Goal: Use online tool/utility: Use online tool/utility

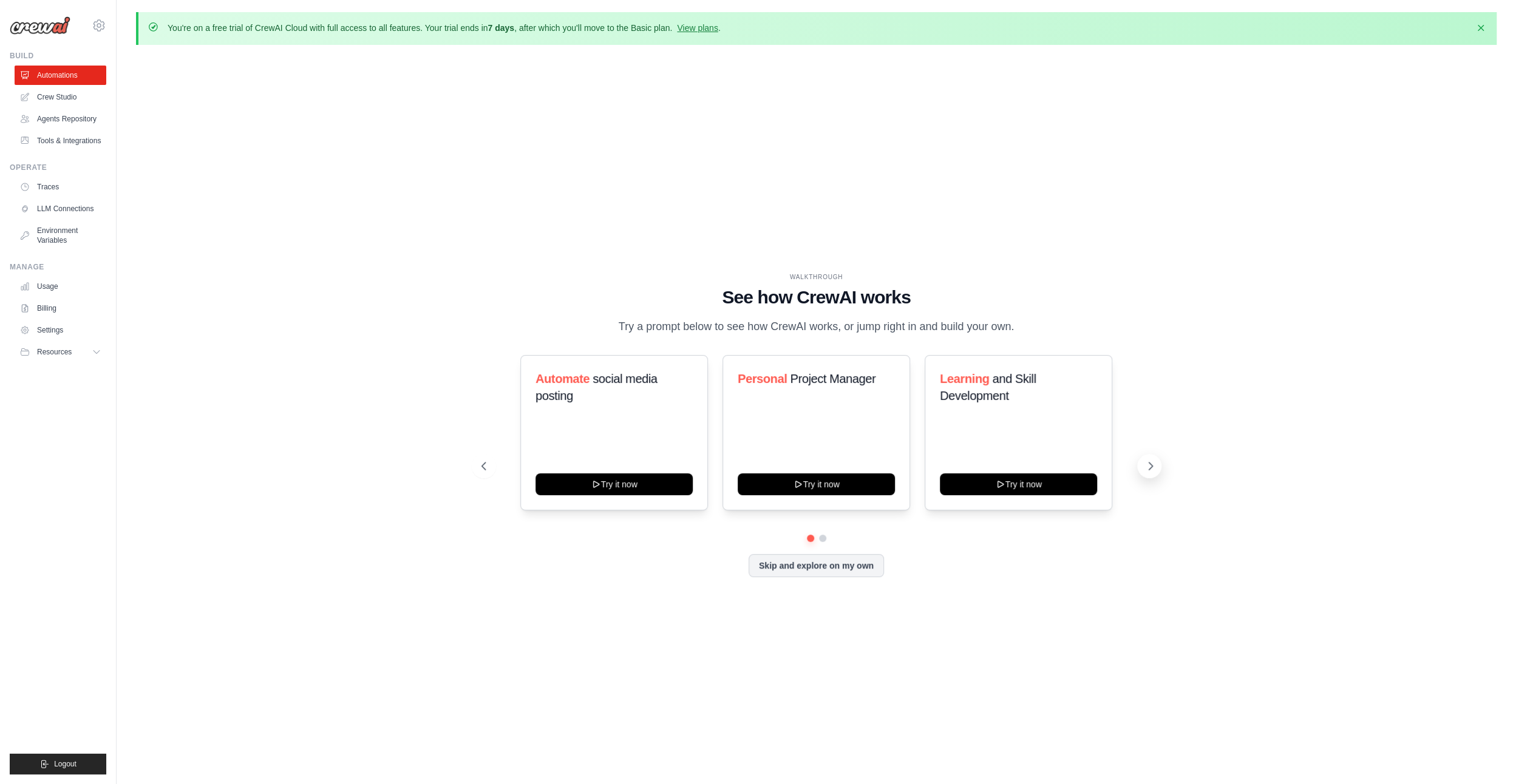
click at [1148, 470] on icon at bounding box center [1150, 466] width 3 height 8
click at [486, 466] on button at bounding box center [484, 466] width 25 height 25
click at [848, 300] on div "WALKTHROUGH See how [PERSON_NAME] works Try a prompt below to see how [PERSON_N…" at bounding box center [817, 304] width 671 height 63
click at [847, 576] on button "Skip and explore on my own" at bounding box center [817, 564] width 136 height 23
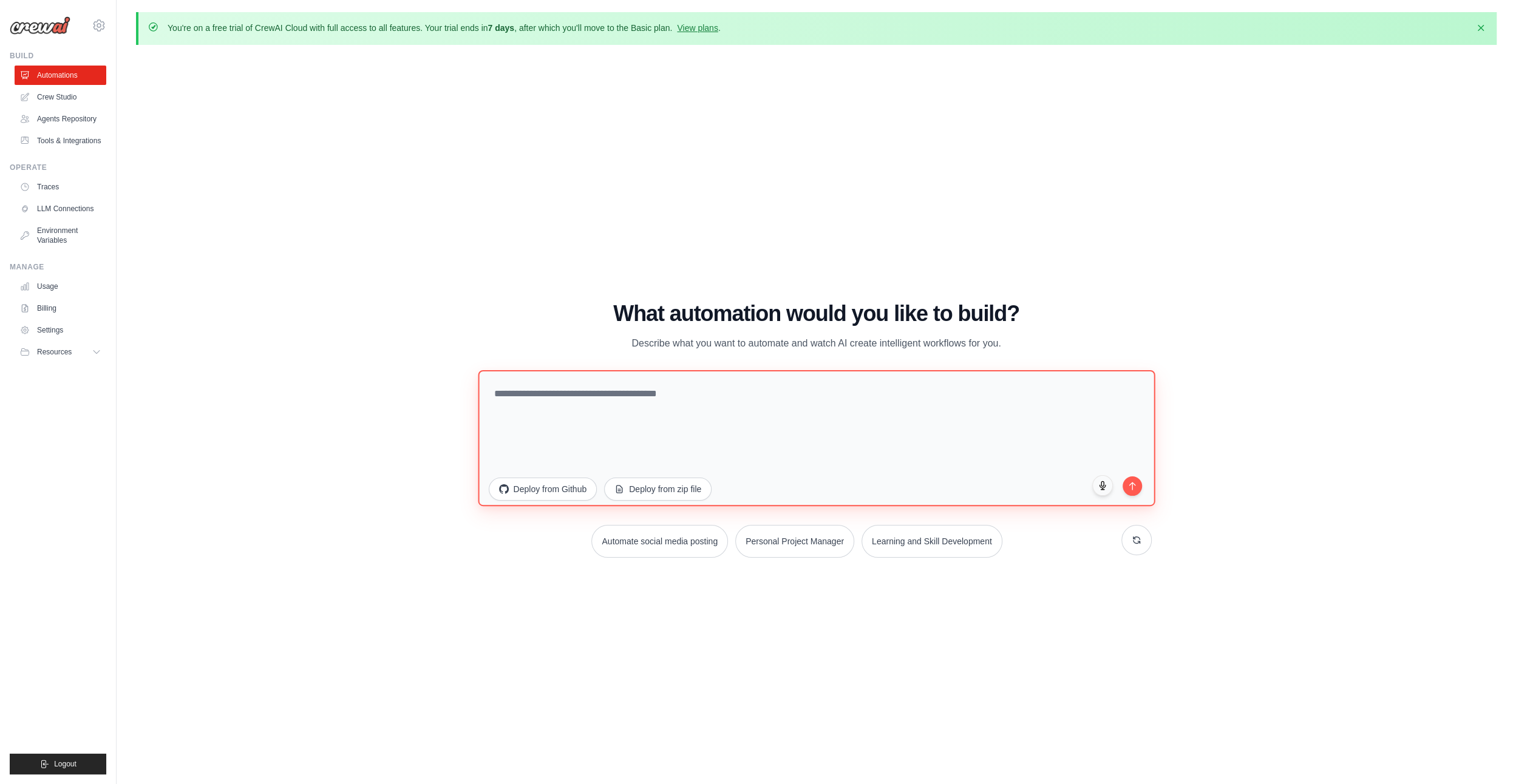
click at [721, 415] on textarea at bounding box center [817, 438] width 677 height 136
click at [594, 390] on textarea at bounding box center [817, 438] width 677 height 136
click at [666, 436] on textarea at bounding box center [817, 438] width 677 height 136
drag, startPoint x: 764, startPoint y: 332, endPoint x: 1050, endPoint y: 347, distance: 286.4
click at [1050, 347] on div "What automation would you like to build? Describe what you want to automate and…" at bounding box center [817, 326] width 671 height 50
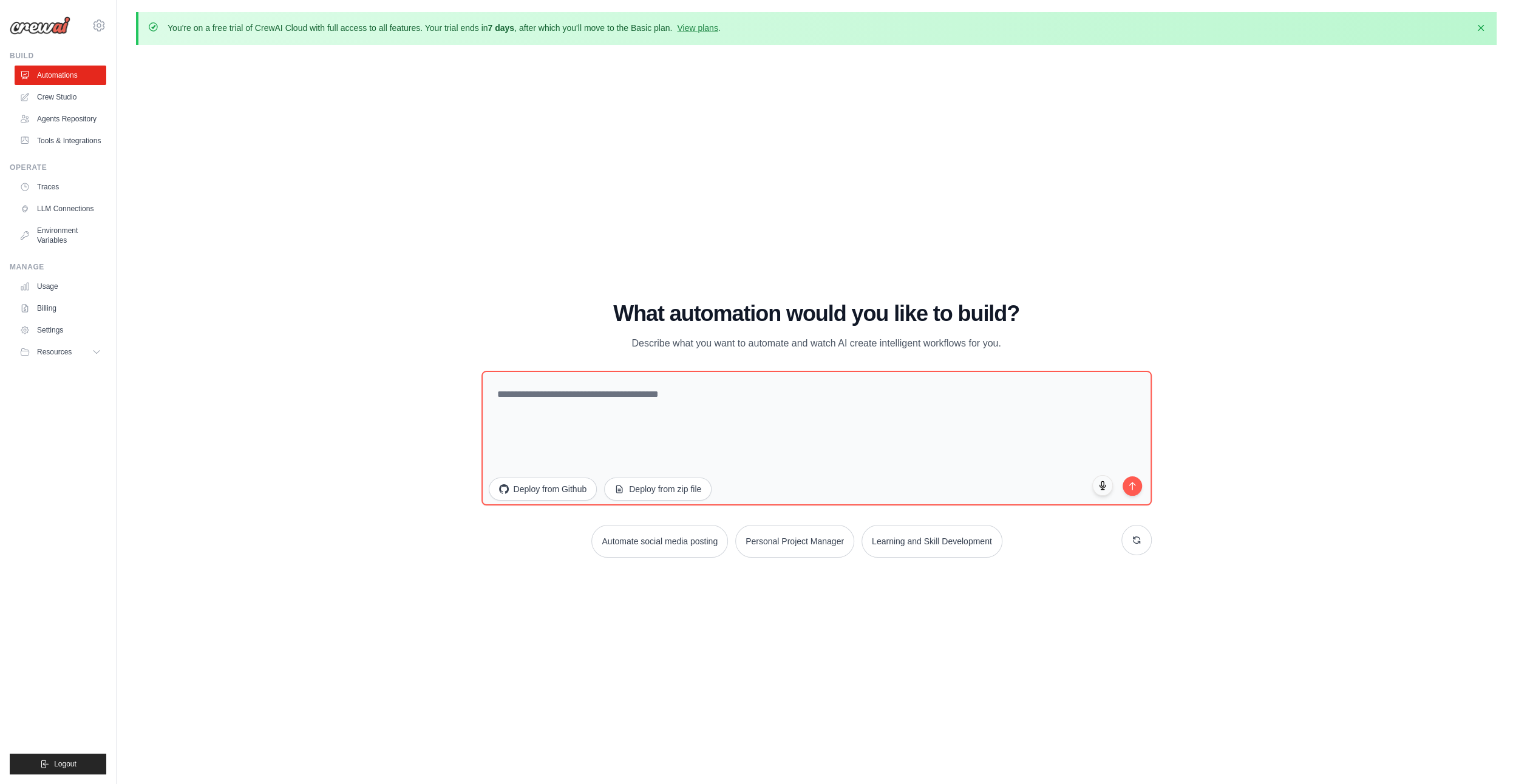
click at [1050, 347] on div "What automation would you like to build? Describe what you want to automate and…" at bounding box center [817, 326] width 671 height 50
click at [1086, 345] on div "What automation would you like to build? Describe what you want to automate and…" at bounding box center [817, 326] width 671 height 50
click at [830, 426] on textarea at bounding box center [817, 438] width 677 height 136
